Goal: Task Accomplishment & Management: Manage account settings

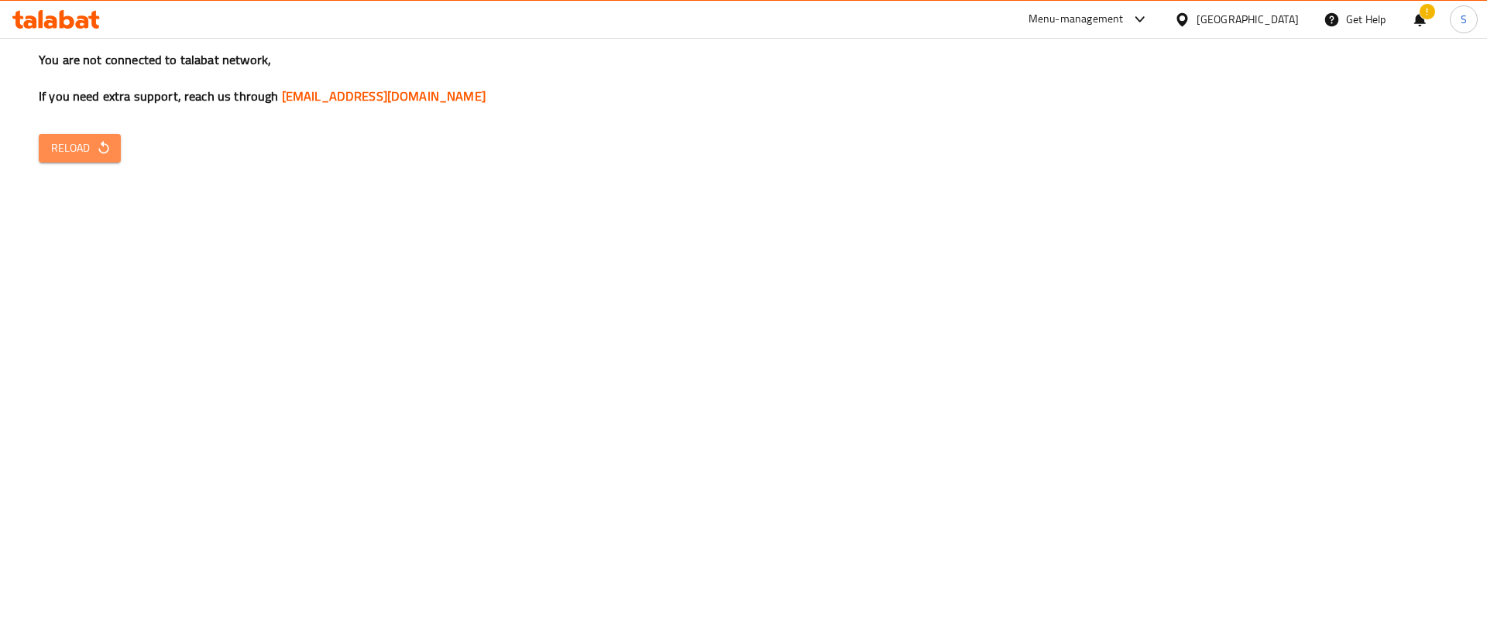
click at [120, 148] on button "Reload" at bounding box center [80, 148] width 82 height 29
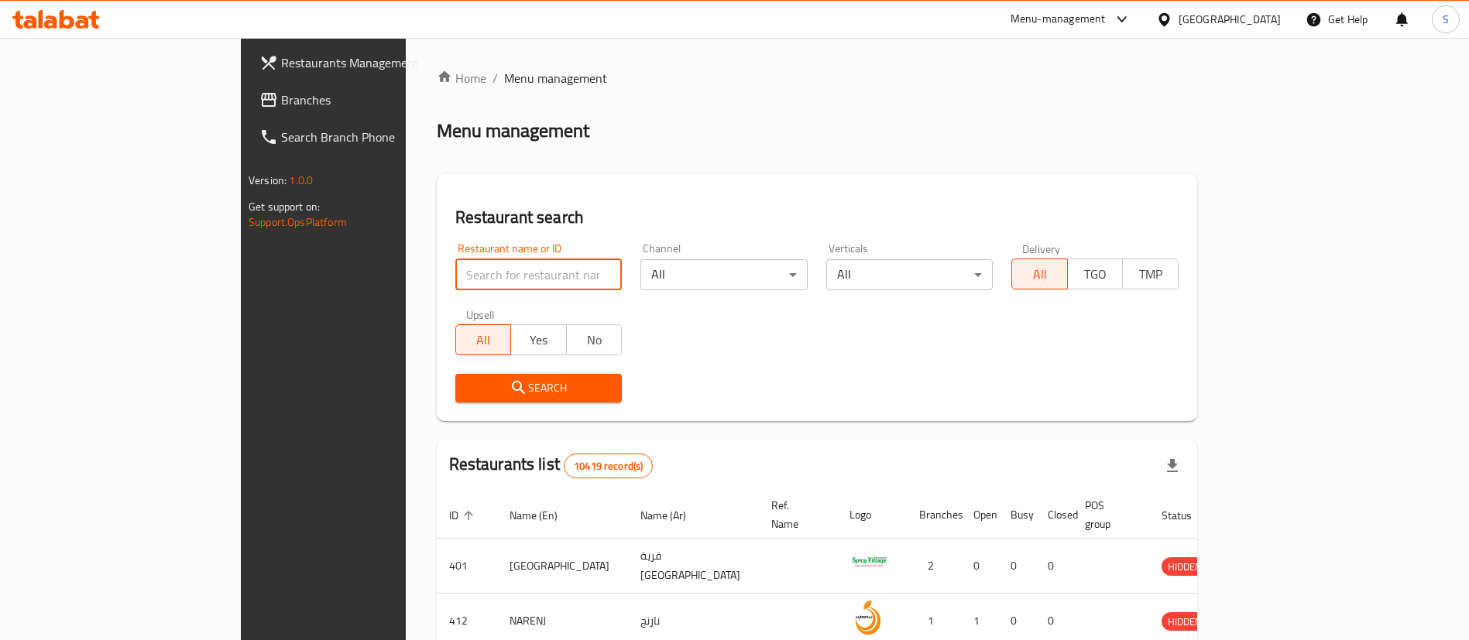
click at [455, 273] on input "search" at bounding box center [538, 274] width 167 height 31
paste input "Sandhills"
type input "Sandhills"
click button "Search" at bounding box center [538, 388] width 167 height 29
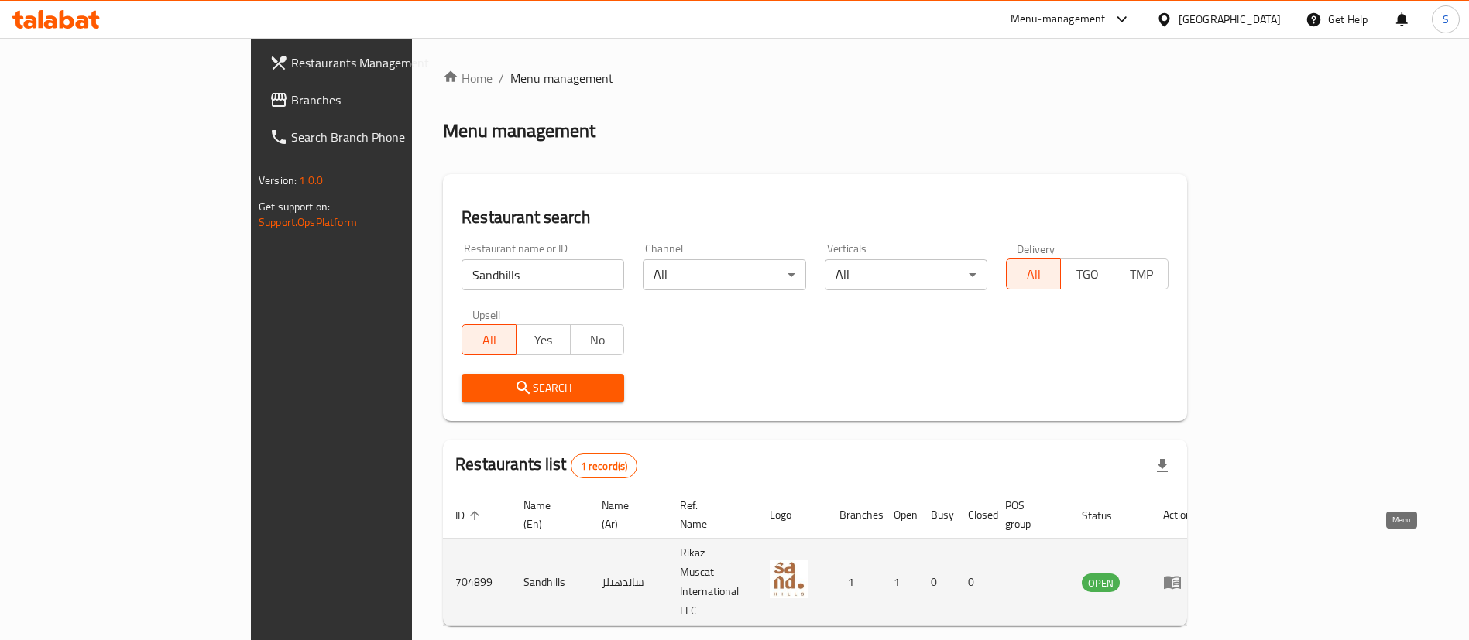
click at [1179, 580] on icon "enhanced table" at bounding box center [1175, 583] width 5 height 6
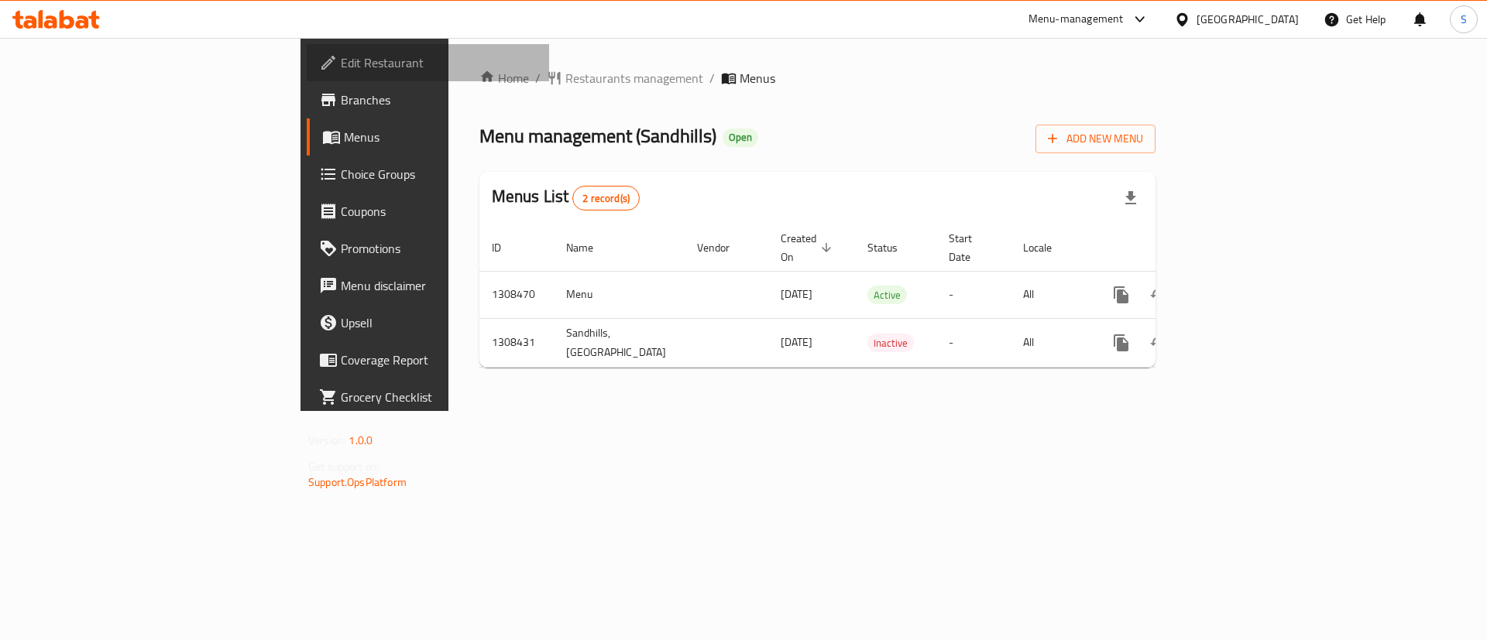
click at [341, 60] on span "Edit Restaurant" at bounding box center [439, 62] width 196 height 19
